Goal: Find specific page/section: Find specific page/section

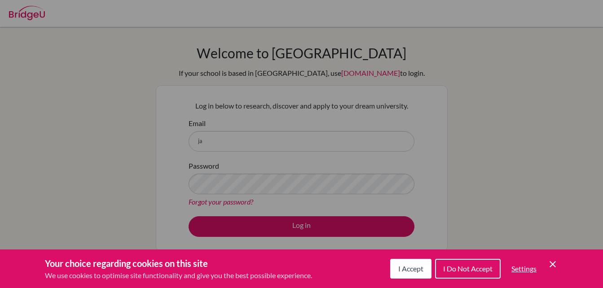
click at [405, 271] on span "I Accept" at bounding box center [410, 269] width 25 height 9
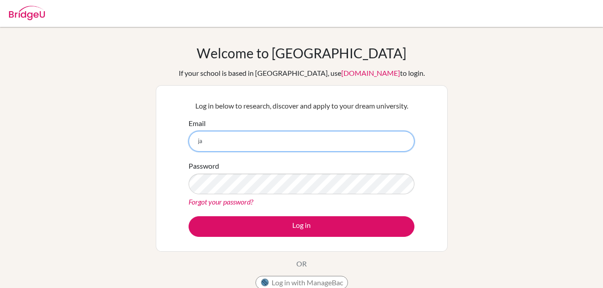
click at [227, 141] on input "ja" at bounding box center [302, 141] width 226 height 21
type input "[PERSON_NAME][EMAIL_ADDRESS][PERSON_NAME][DOMAIN_NAME]"
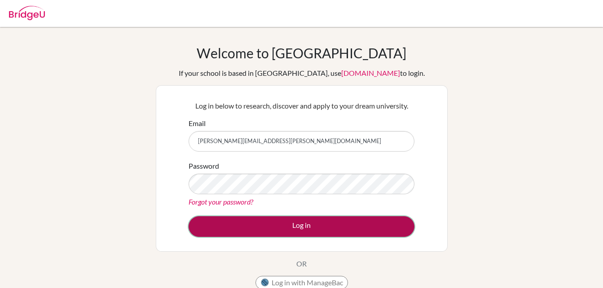
click at [275, 228] on button "Log in" at bounding box center [302, 227] width 226 height 21
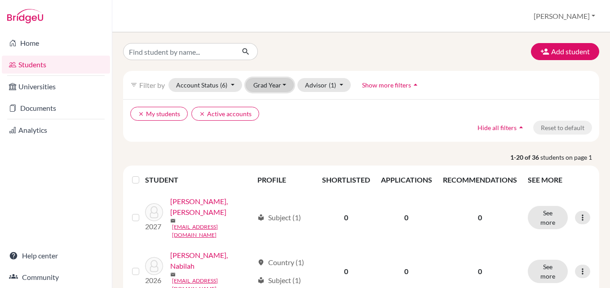
click at [272, 91] on button "Grad Year" at bounding box center [270, 85] width 49 height 14
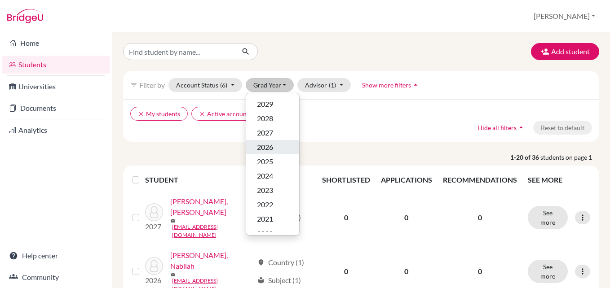
click at [272, 148] on span "2026" at bounding box center [265, 147] width 16 height 11
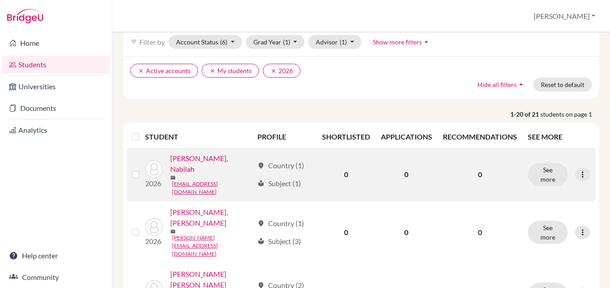
scroll to position [44, 0]
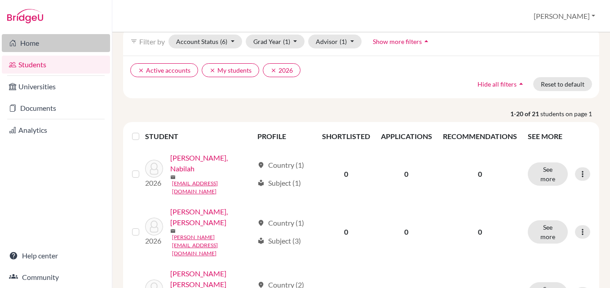
click at [83, 50] on link "Home" at bounding box center [56, 43] width 108 height 18
